Goal: Transaction & Acquisition: Purchase product/service

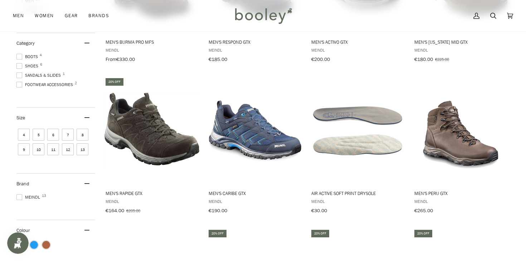
scroll to position [204, 0]
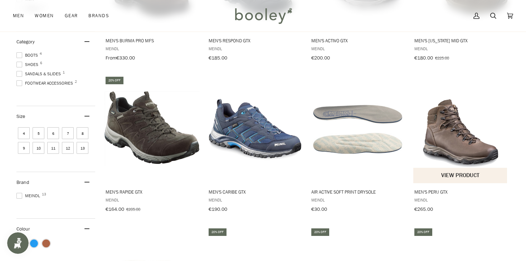
click at [464, 147] on img "Men's Peru GTX" at bounding box center [460, 129] width 95 height 95
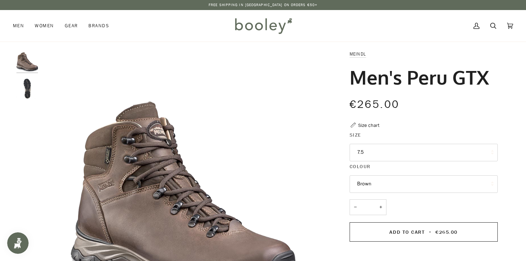
click at [368, 150] on button "7.5" at bounding box center [424, 153] width 148 height 18
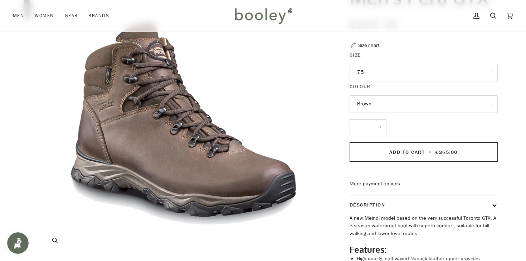
scroll to position [80, 0]
click at [370, 74] on button "7.5" at bounding box center [424, 72] width 148 height 18
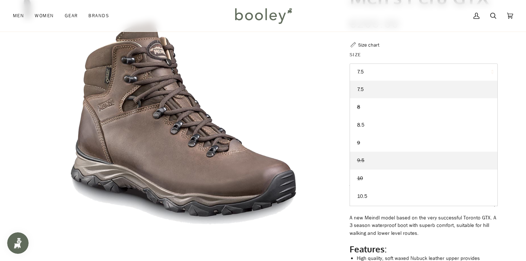
click at [370, 161] on link "9.5" at bounding box center [423, 160] width 147 height 18
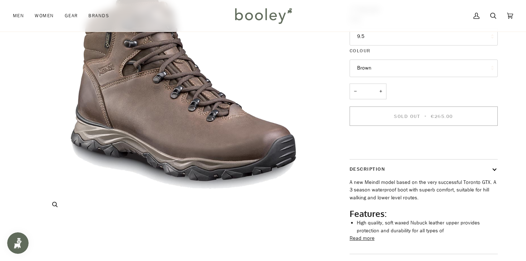
scroll to position [118, 0]
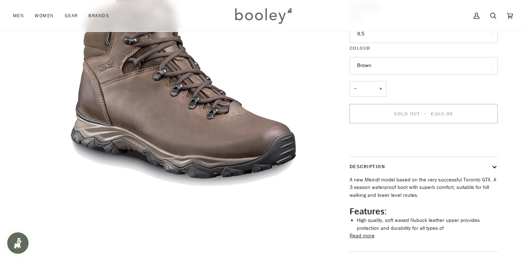
click at [378, 35] on button "9.5" at bounding box center [424, 34] width 148 height 18
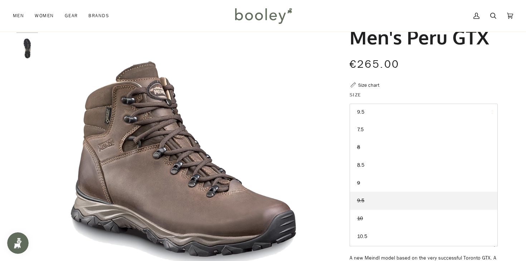
scroll to position [0, 0]
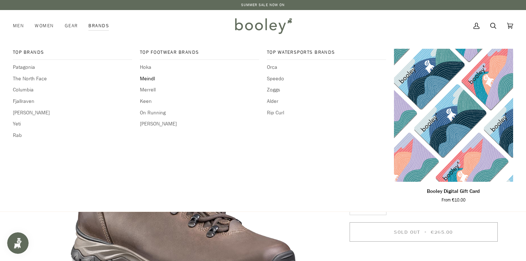
click at [146, 78] on span "Meindl" at bounding box center [199, 79] width 119 height 8
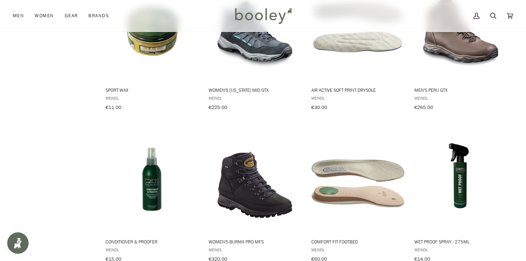
scroll to position [608, 0]
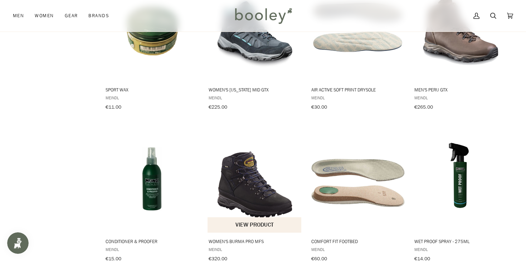
click at [255, 238] on span "Women's Burma PRO MFS" at bounding box center [255, 241] width 93 height 6
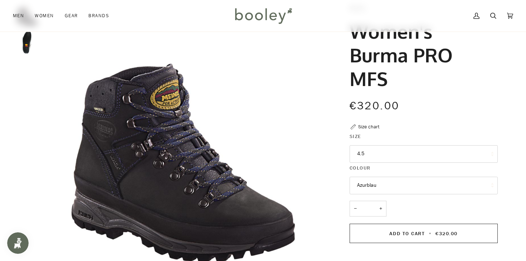
scroll to position [48, 0]
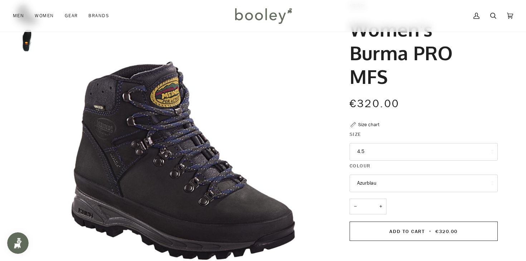
click at [375, 152] on button "4.5" at bounding box center [424, 152] width 148 height 18
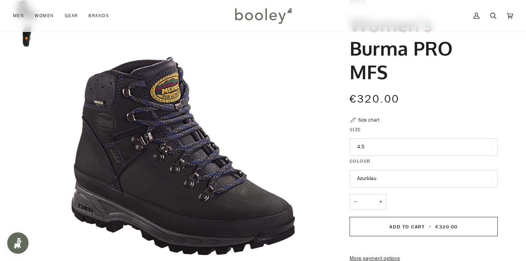
scroll to position [0, 0]
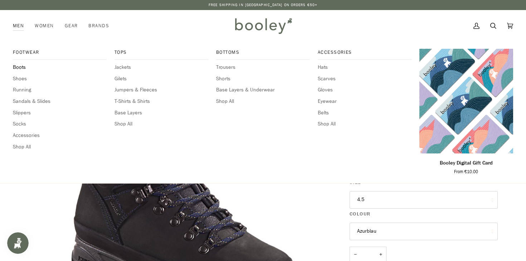
click at [21, 66] on span "Boots" at bounding box center [60, 67] width 94 height 8
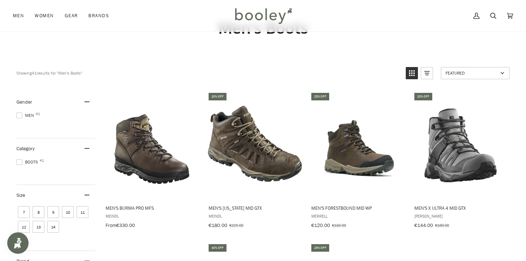
scroll to position [52, 0]
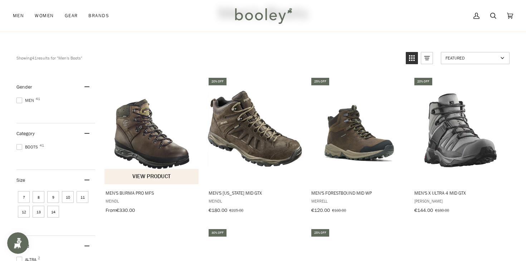
click at [131, 193] on span "Men's Burma PRO MFS" at bounding box center [152, 192] width 93 height 6
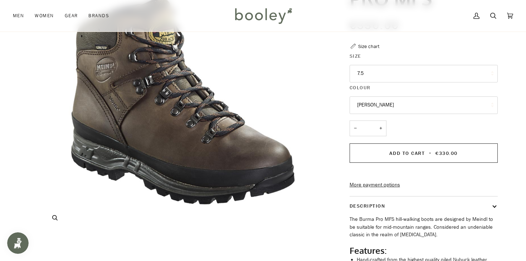
scroll to position [104, 0]
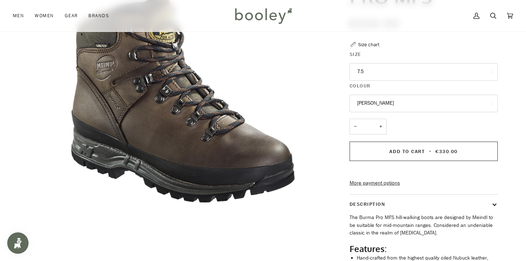
click at [370, 67] on button "7.5" at bounding box center [424, 72] width 148 height 18
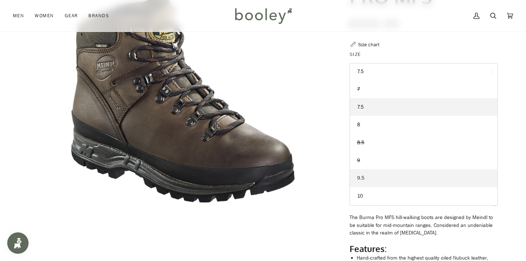
click at [359, 177] on span "9.5" at bounding box center [360, 177] width 7 height 7
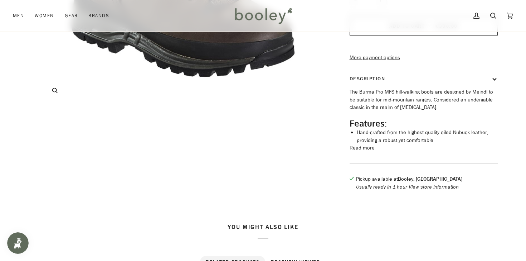
scroll to position [233, 0]
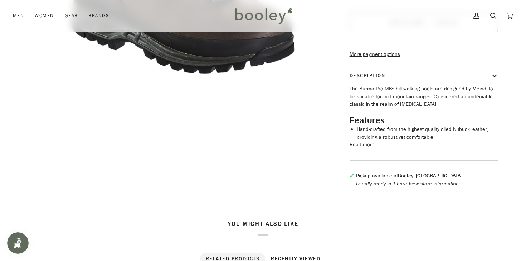
click at [360, 149] on button "Read more" at bounding box center [362, 145] width 25 height 8
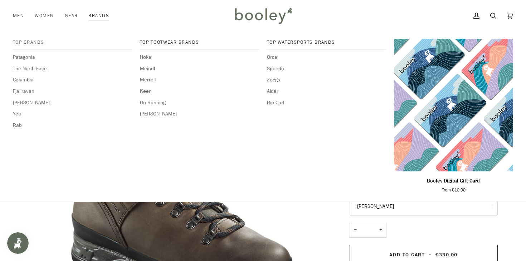
scroll to position [0, 0]
